Goal: Communication & Community: Ask a question

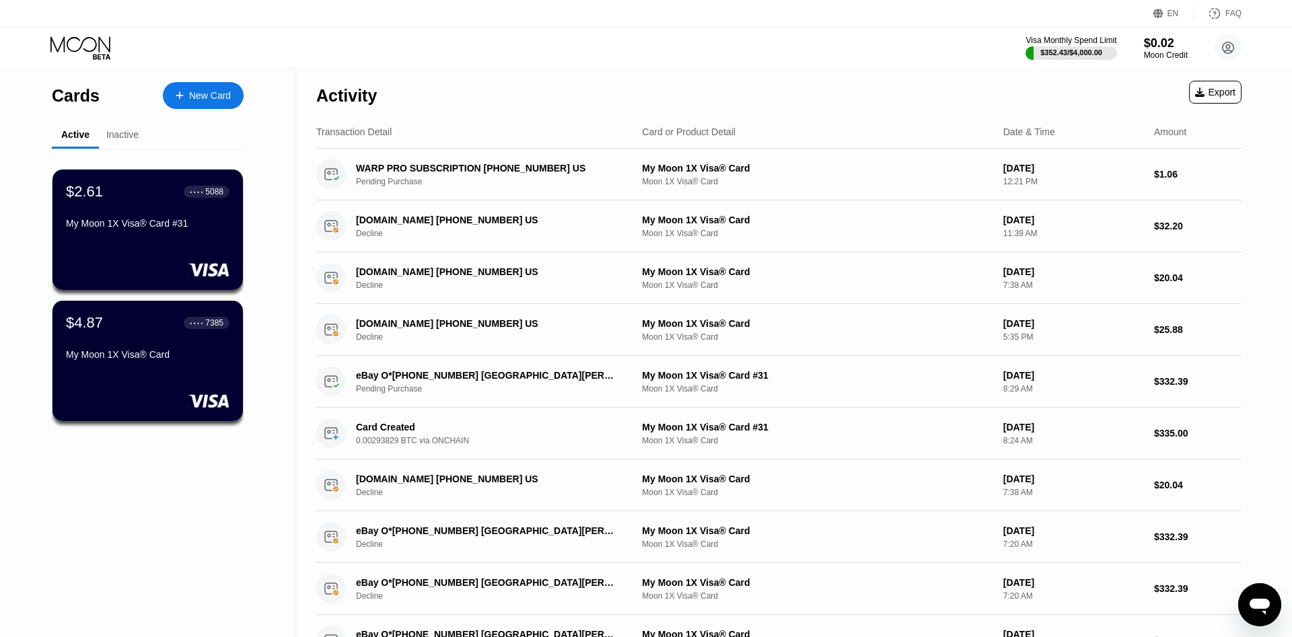
click at [1267, 600] on icon "Open messaging window" at bounding box center [1260, 607] width 20 height 16
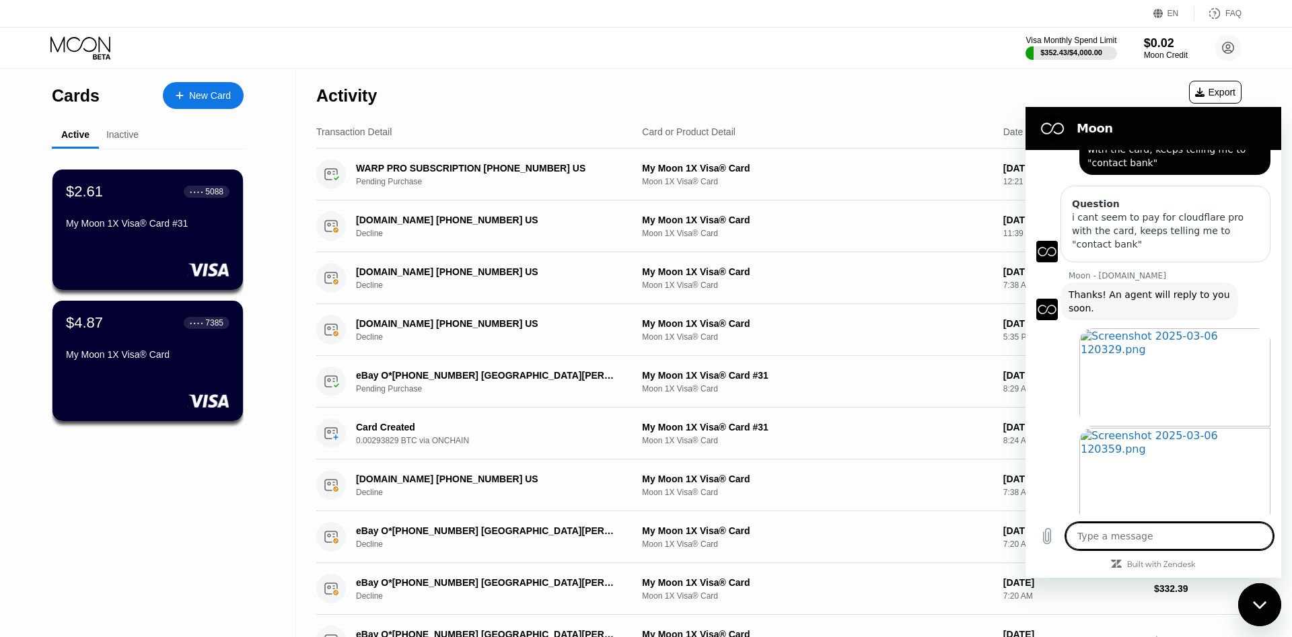
scroll to position [69, 0]
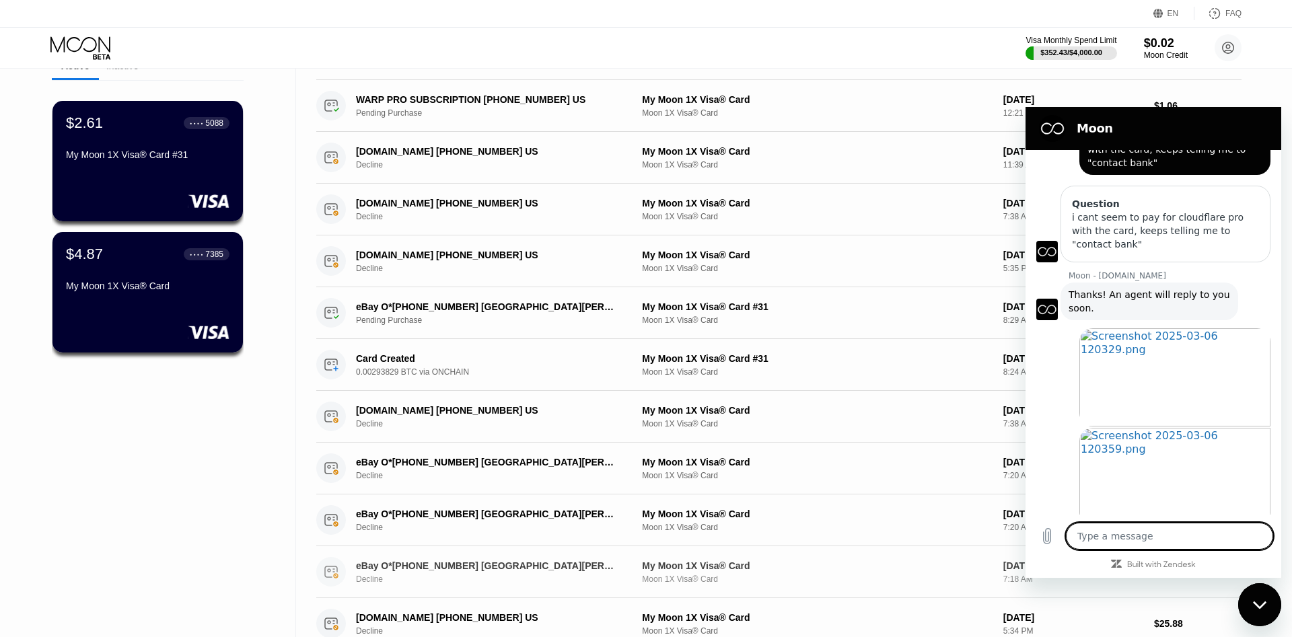
type textarea "x"
type textarea "h"
type textarea "x"
type textarea "hi"
type textarea "x"
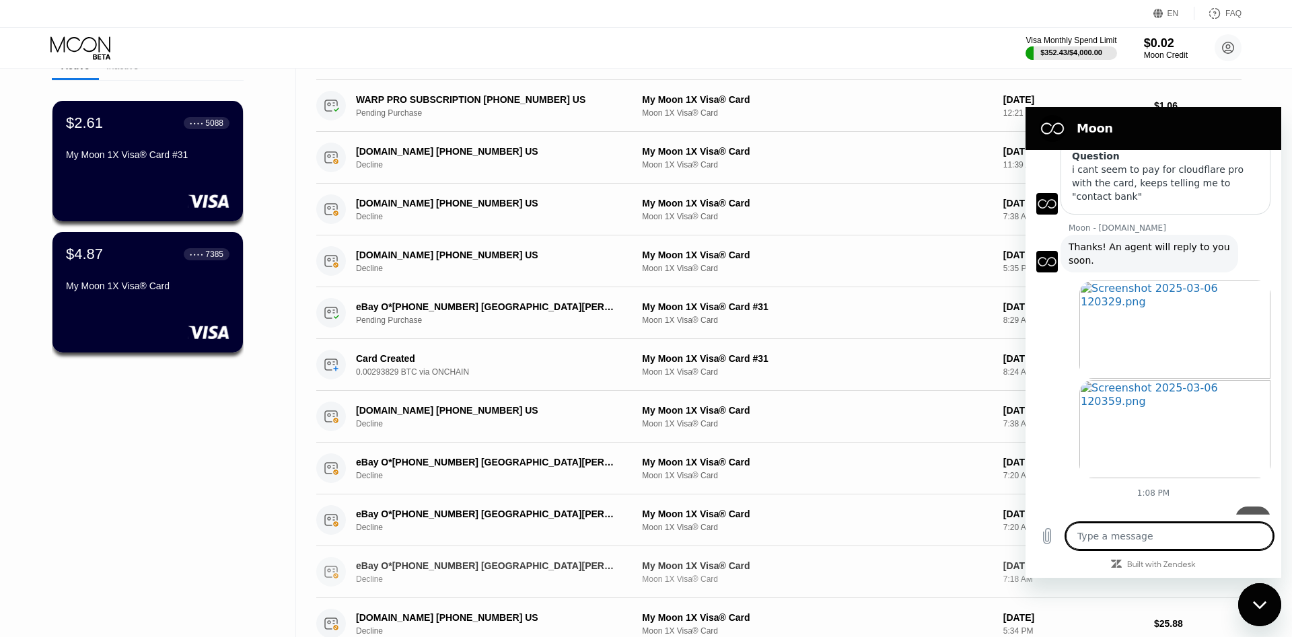
type textarea "x"
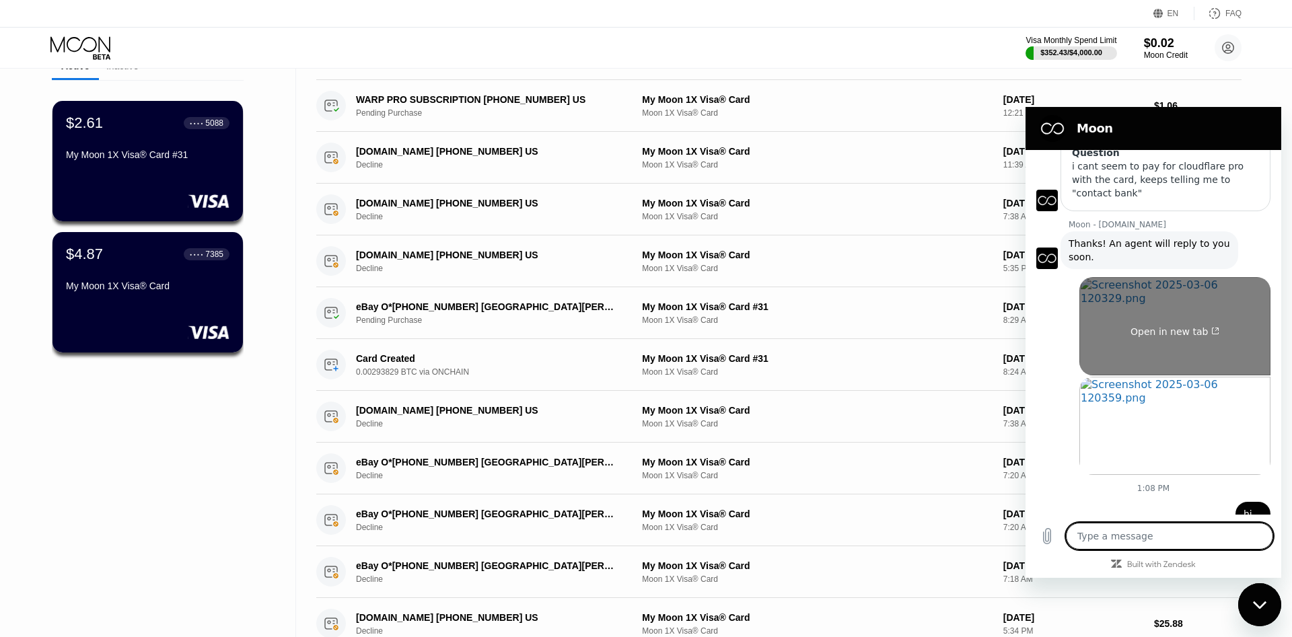
type textarea "a"
type textarea "x"
type textarea "ar"
type textarea "x"
type textarea "are"
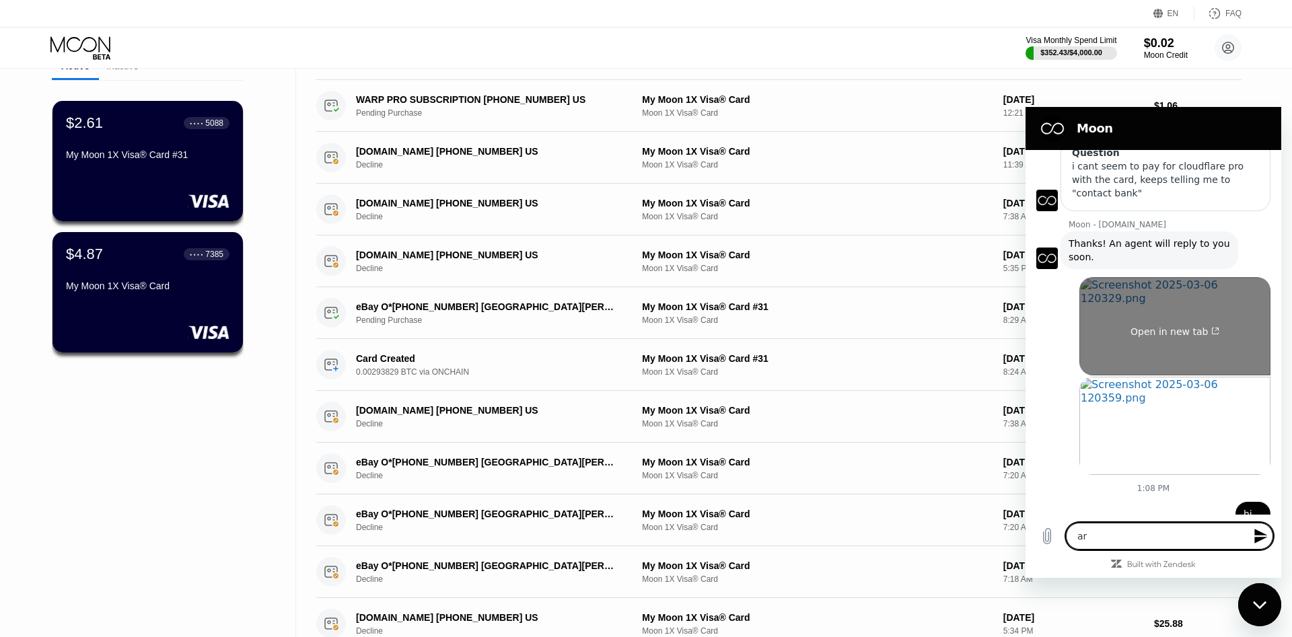
type textarea "x"
type textarea "are"
type textarea "x"
type textarea "are y"
type textarea "x"
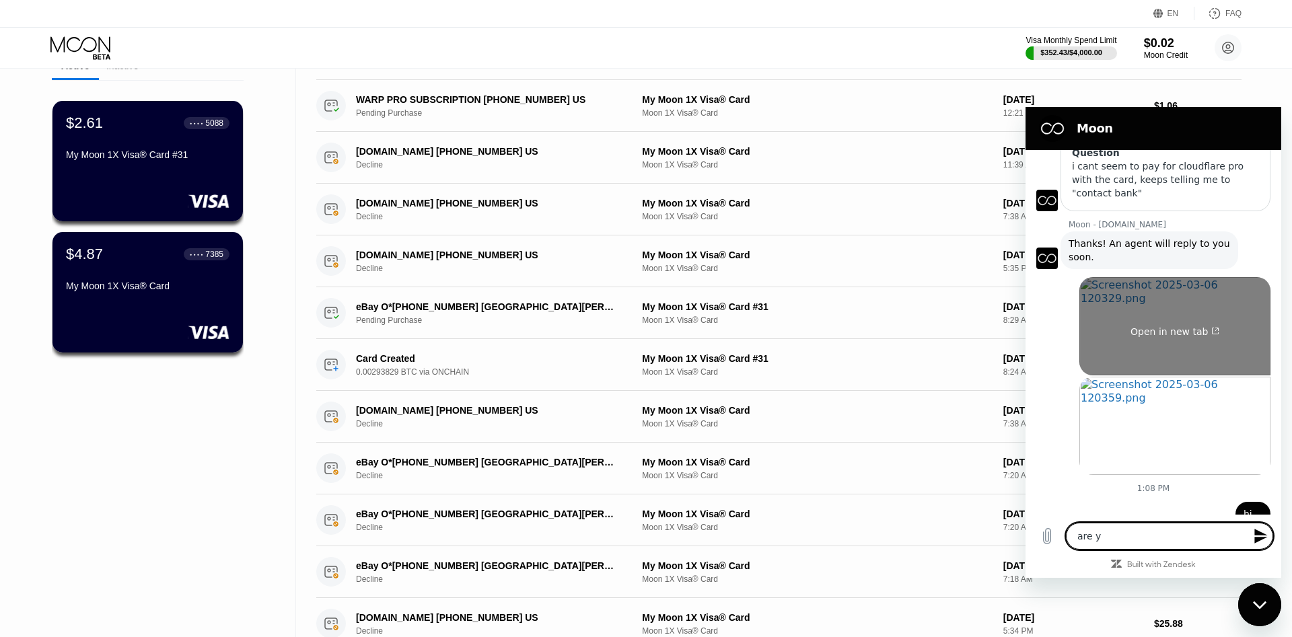
type textarea "are yp"
type textarea "x"
type textarea "are yp"
type textarea "x"
type textarea "are yp"
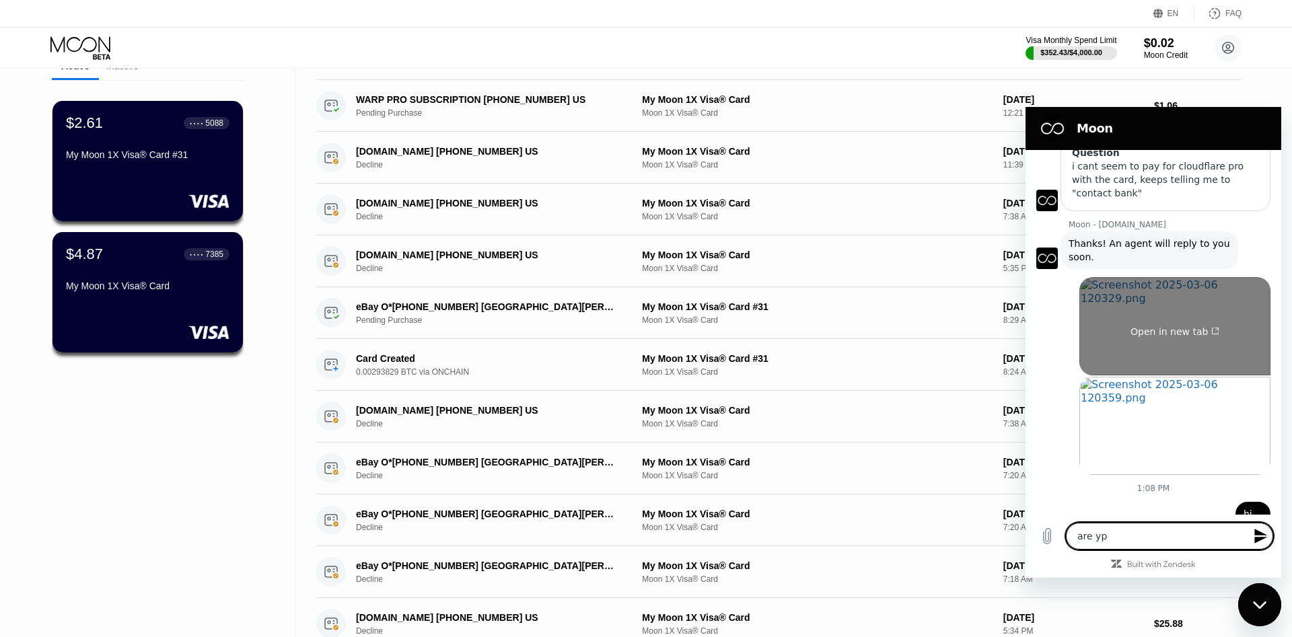
type textarea "x"
type textarea "are y"
type textarea "x"
type textarea "are yo"
type textarea "x"
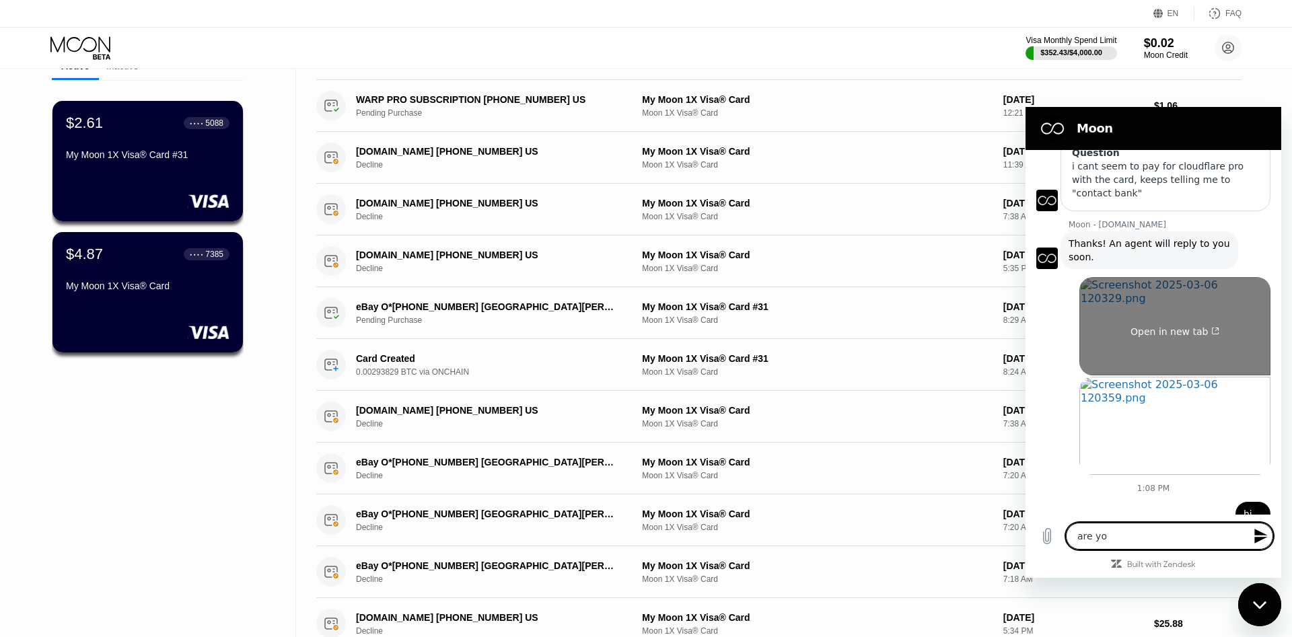
type textarea "are you"
type textarea "x"
type textarea "are youi"
type textarea "x"
type textarea "are youi"
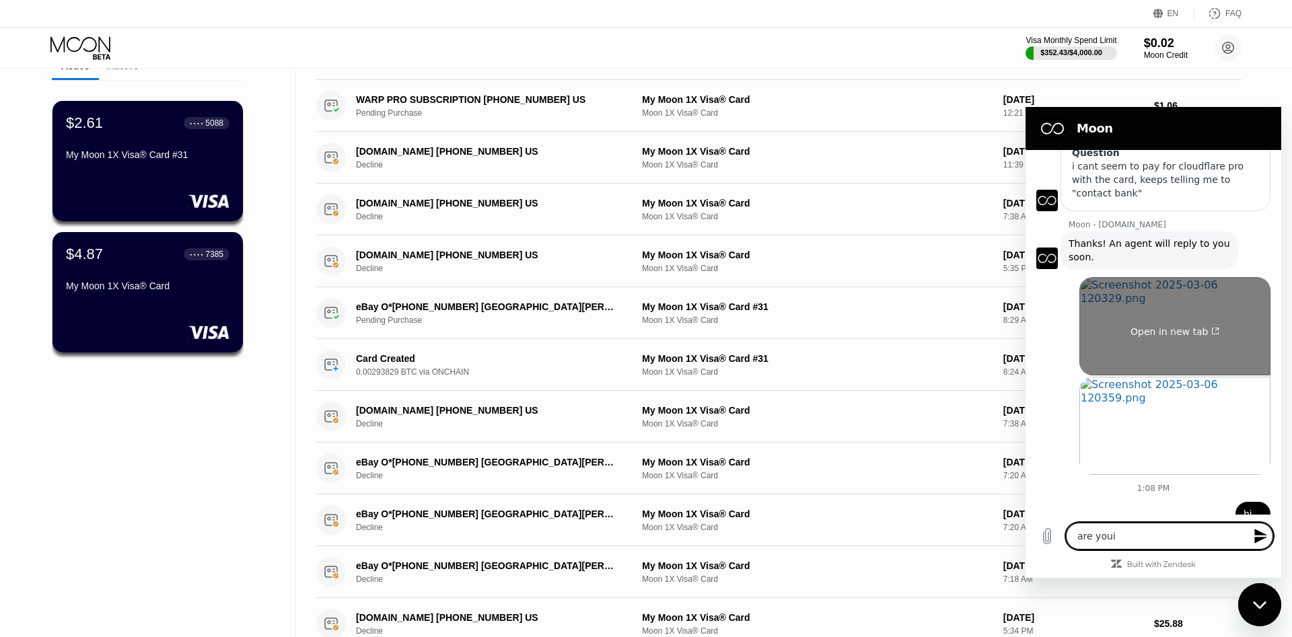
type textarea "x"
type textarea "are youi"
type textarea "x"
type textarea "are you"
type textarea "x"
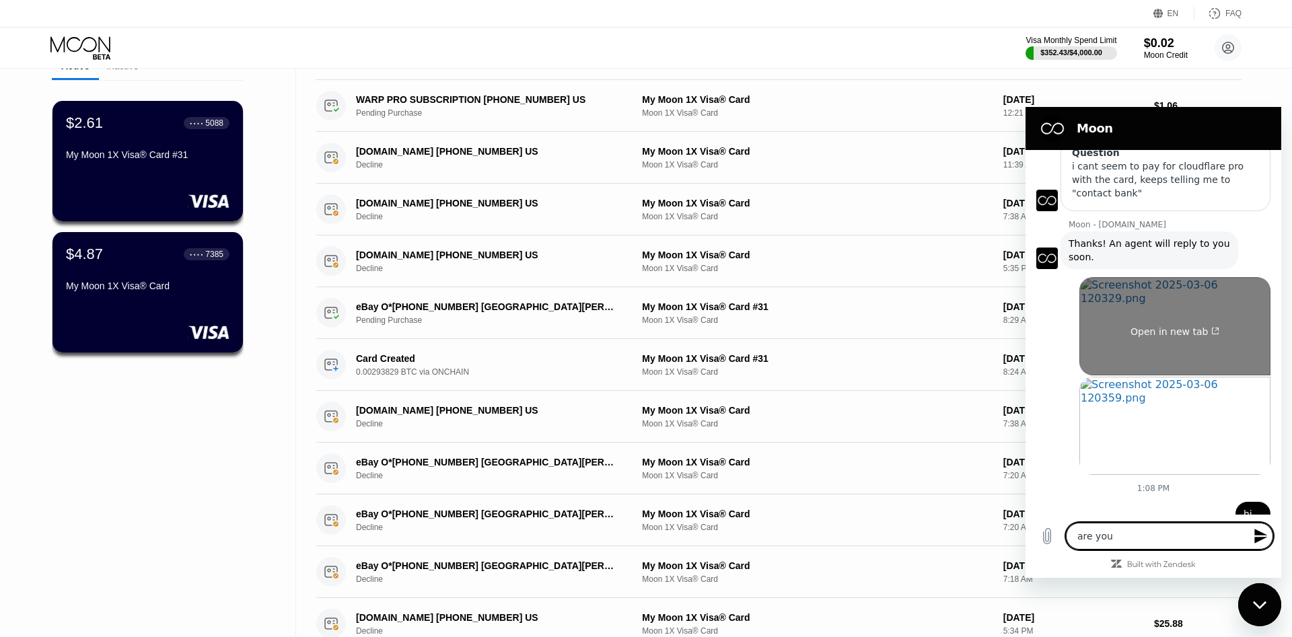
type textarea "are you"
type textarea "x"
type textarea "are you h"
type textarea "x"
type textarea "are you he"
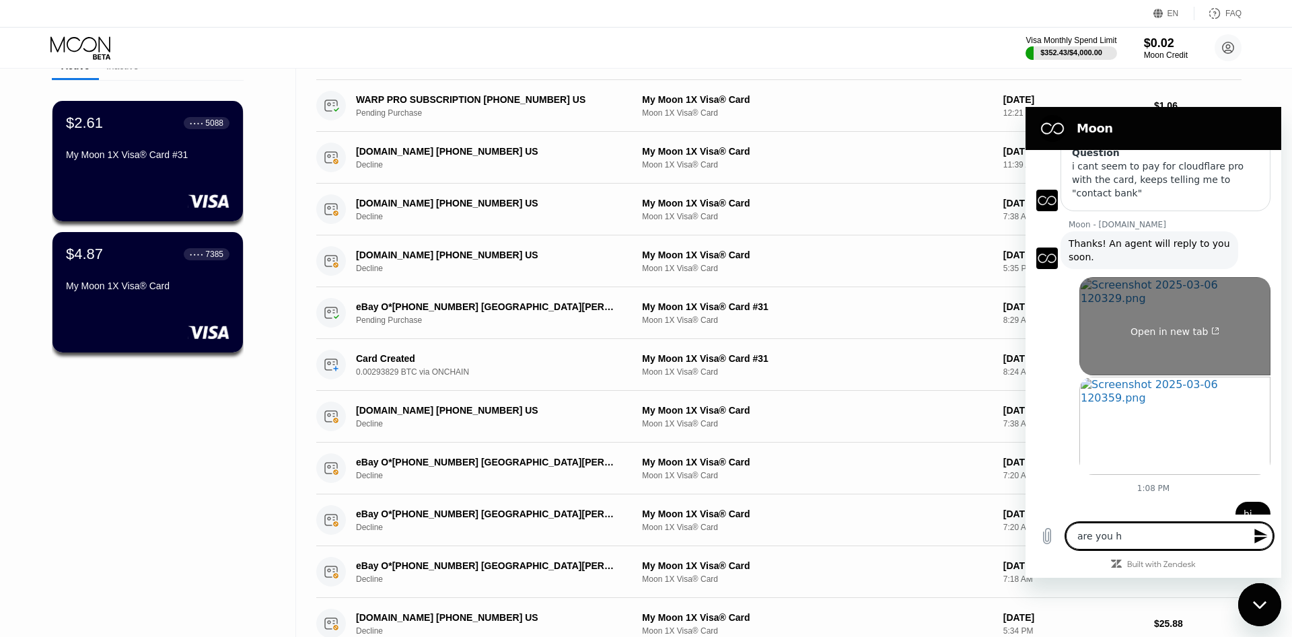
type textarea "x"
type textarea "are you her"
type textarea "x"
type textarea "are you here"
type textarea "x"
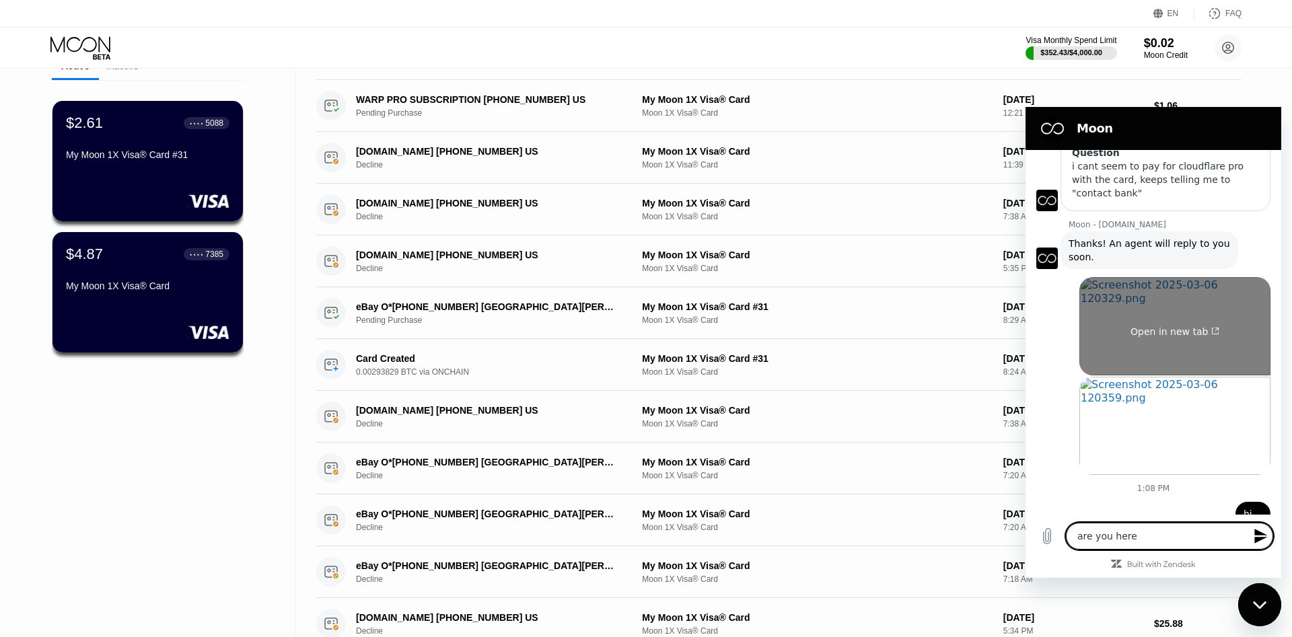
type textarea "are you here?"
type textarea "x"
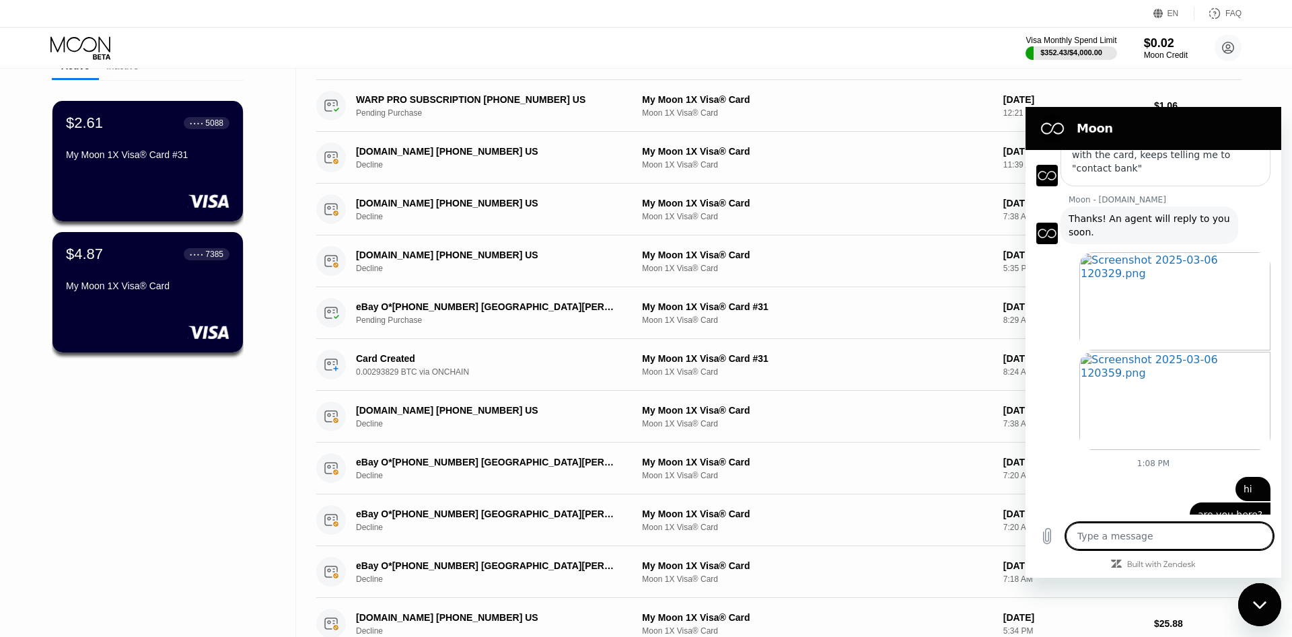
scroll to position [228, 0]
type textarea "x"
